Goal: Task Accomplishment & Management: Use online tool/utility

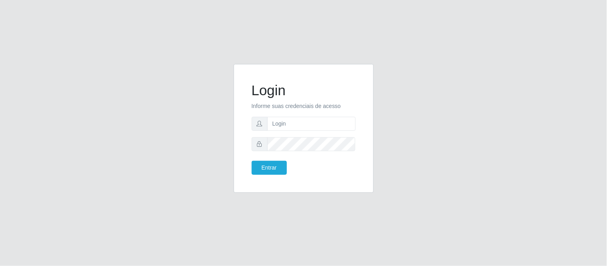
type input "[PERSON_NAME].[PERSON_NAME]@queirozatacadao"
click at [252, 161] on button "Entrar" at bounding box center [269, 168] width 35 height 14
click at [262, 166] on button "Entrar" at bounding box center [269, 168] width 35 height 14
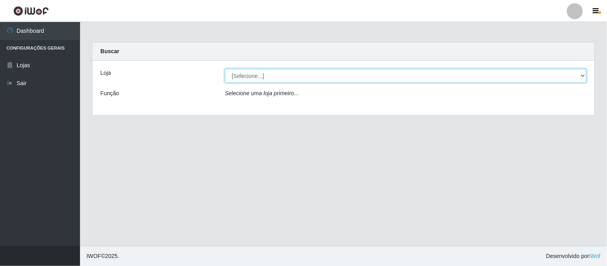
click at [584, 74] on select "[Selecione...] Queiroz Atacadão - Coophab" at bounding box center [406, 76] width 362 height 14
select select "463"
click at [225, 69] on select "[Selecione...] Queiroz Atacadão - Coophab" at bounding box center [406, 76] width 362 height 14
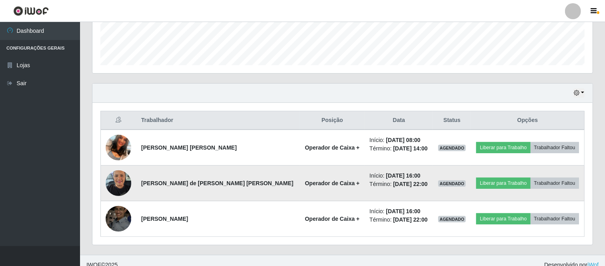
scroll to position [222, 0]
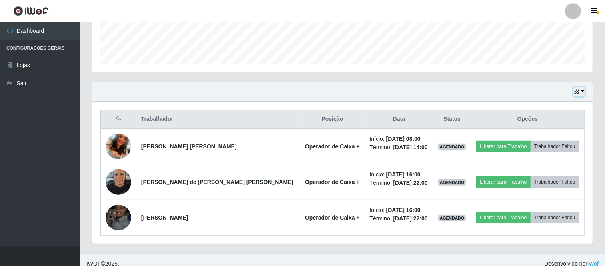
click at [584, 91] on button "button" at bounding box center [578, 91] width 11 height 9
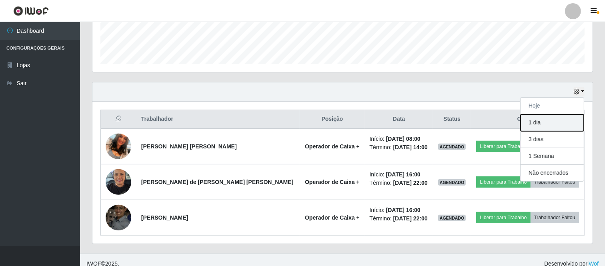
click at [541, 125] on button "1 dia" at bounding box center [552, 122] width 63 height 17
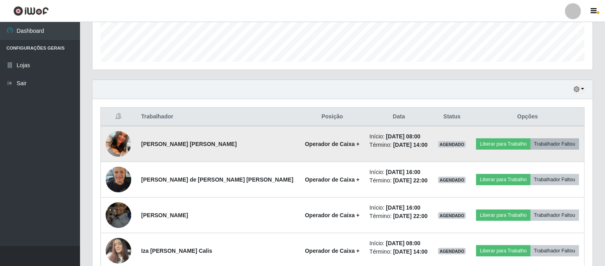
scroll to position [178, 0]
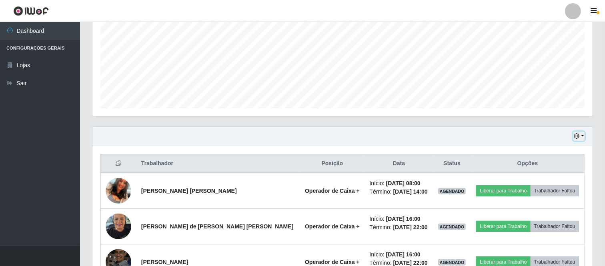
click at [583, 138] on button "button" at bounding box center [578, 136] width 11 height 9
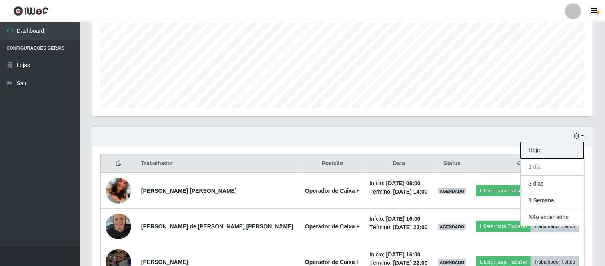
click at [545, 154] on button "Hoje" at bounding box center [552, 150] width 63 height 17
